Goal: Book appointment/travel/reservation

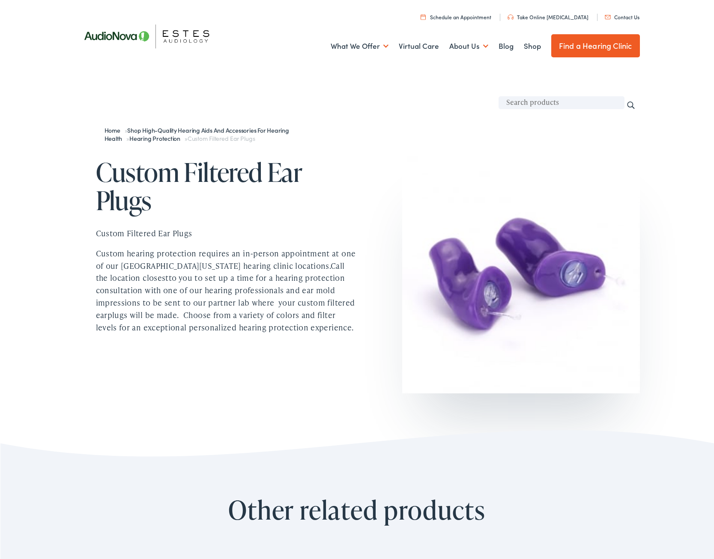
scroll to position [306, 0]
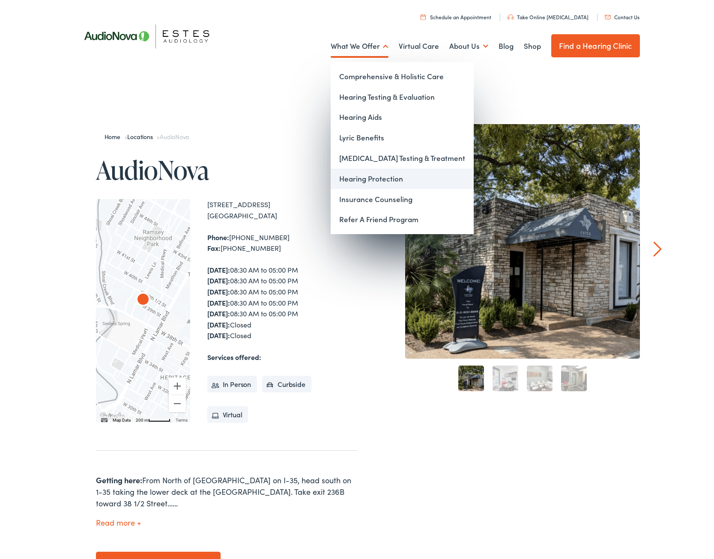
click at [378, 179] on link "Hearing Protection" at bounding box center [402, 179] width 143 height 21
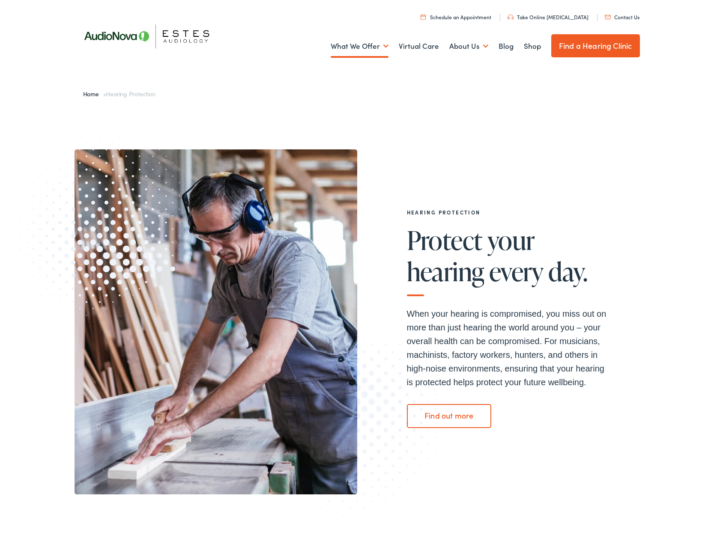
scroll to position [175, 0]
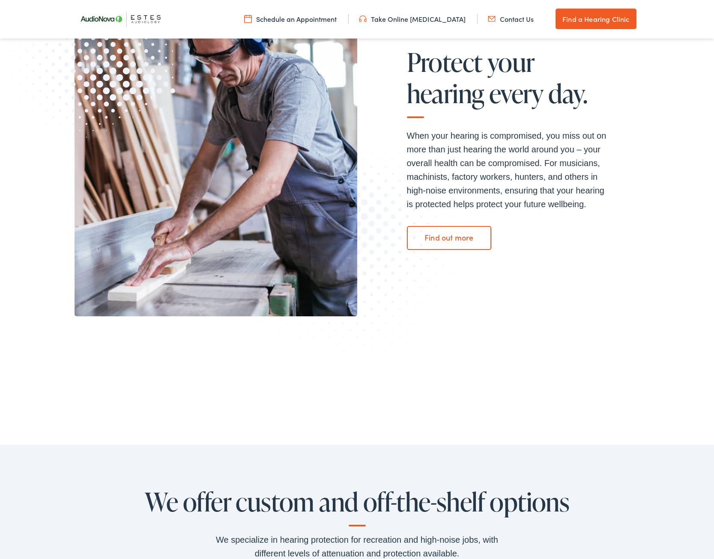
click at [448, 232] on link "Find out more" at bounding box center [449, 238] width 85 height 24
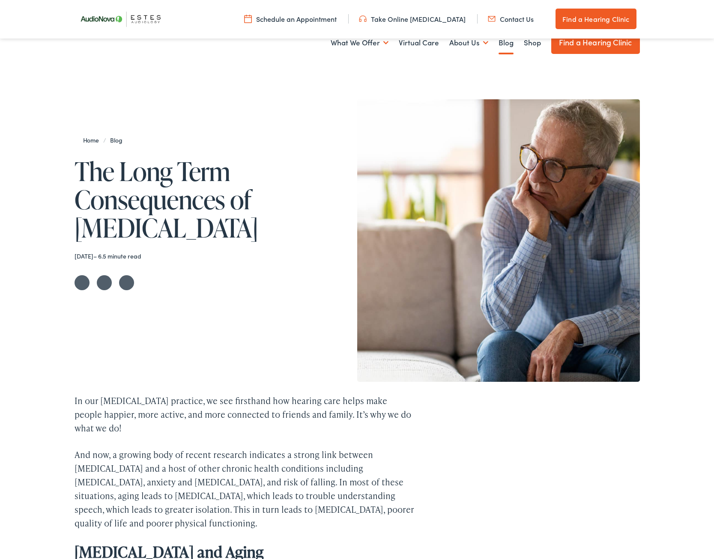
scroll to position [306, 0]
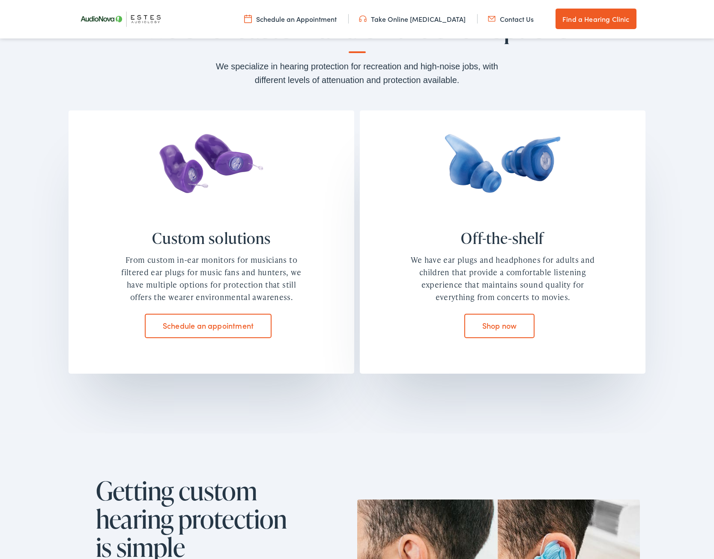
scroll to position [655, 0]
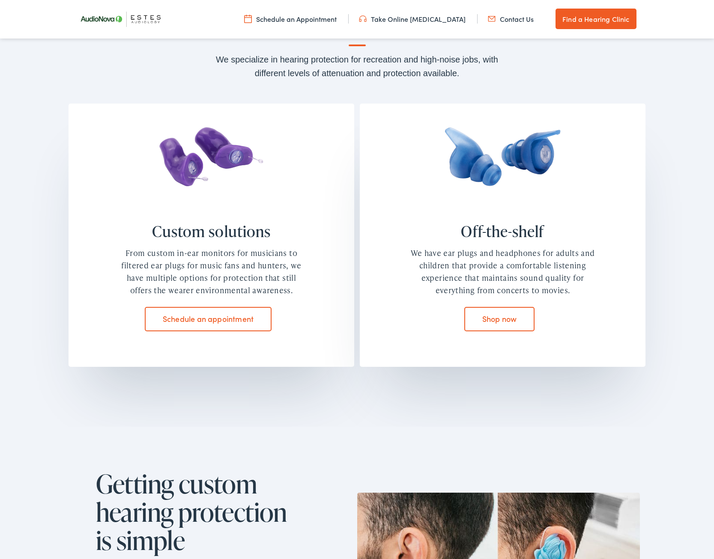
click at [182, 325] on link "Schedule an appointment" at bounding box center [208, 319] width 126 height 24
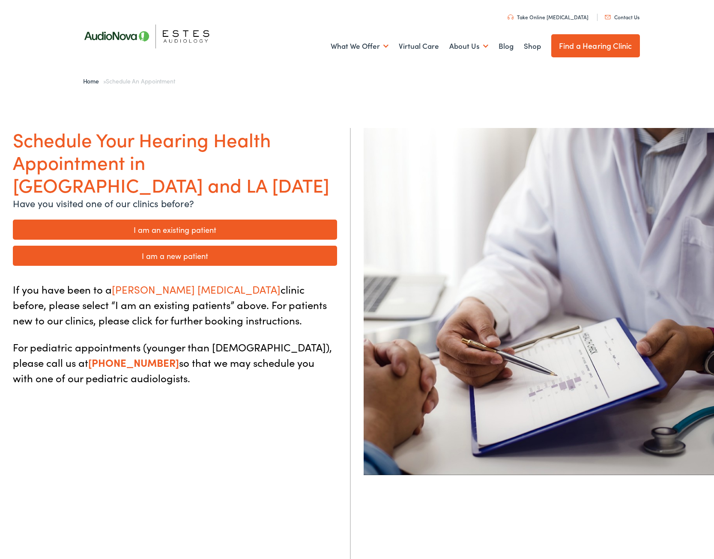
click at [226, 244] on li "I am a new patient" at bounding box center [175, 256] width 324 height 26
click at [227, 246] on link "I am a new patient" at bounding box center [175, 256] width 324 height 20
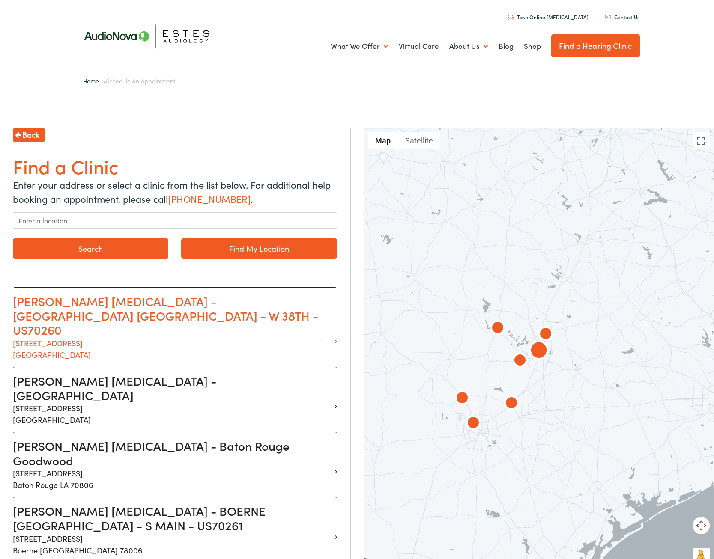
click at [292, 338] on p "[STREET_ADDRESS]" at bounding box center [172, 349] width 318 height 23
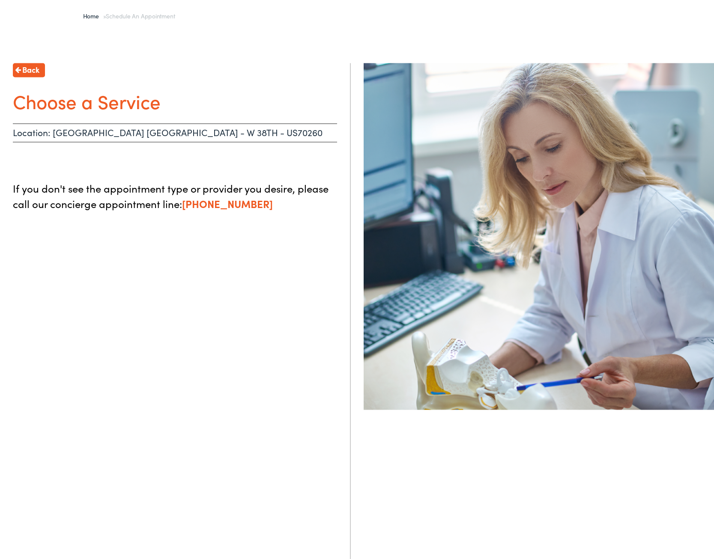
scroll to position [44, 0]
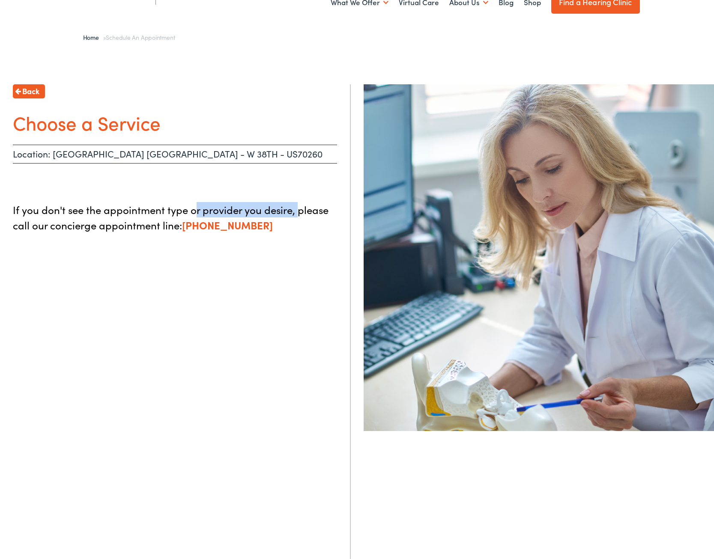
drag, startPoint x: 196, startPoint y: 202, endPoint x: 294, endPoint y: 210, distance: 98.9
click at [305, 209] on p "If you don't see the appointment type or provider you desire, please call our c…" at bounding box center [175, 217] width 324 height 31
click at [219, 196] on div "Back Choose a Service Location: [GEOGRAPHIC_DATA] [GEOGRAPHIC_DATA] - [GEOGRAPH…" at bounding box center [175, 363] width 351 height 559
click at [32, 87] on span "Back" at bounding box center [30, 91] width 17 height 12
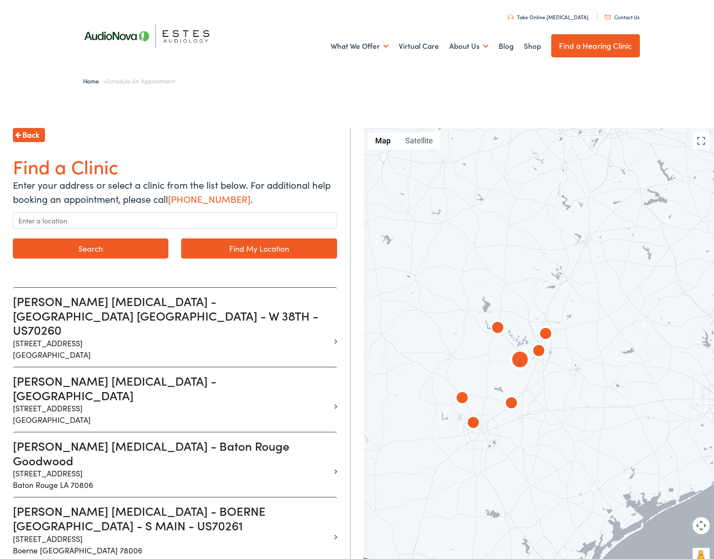
click at [229, 374] on h3 "[PERSON_NAME] [MEDICAL_DATA] - [GEOGRAPHIC_DATA]" at bounding box center [172, 388] width 318 height 29
